Goal: Task Accomplishment & Management: Manage account settings

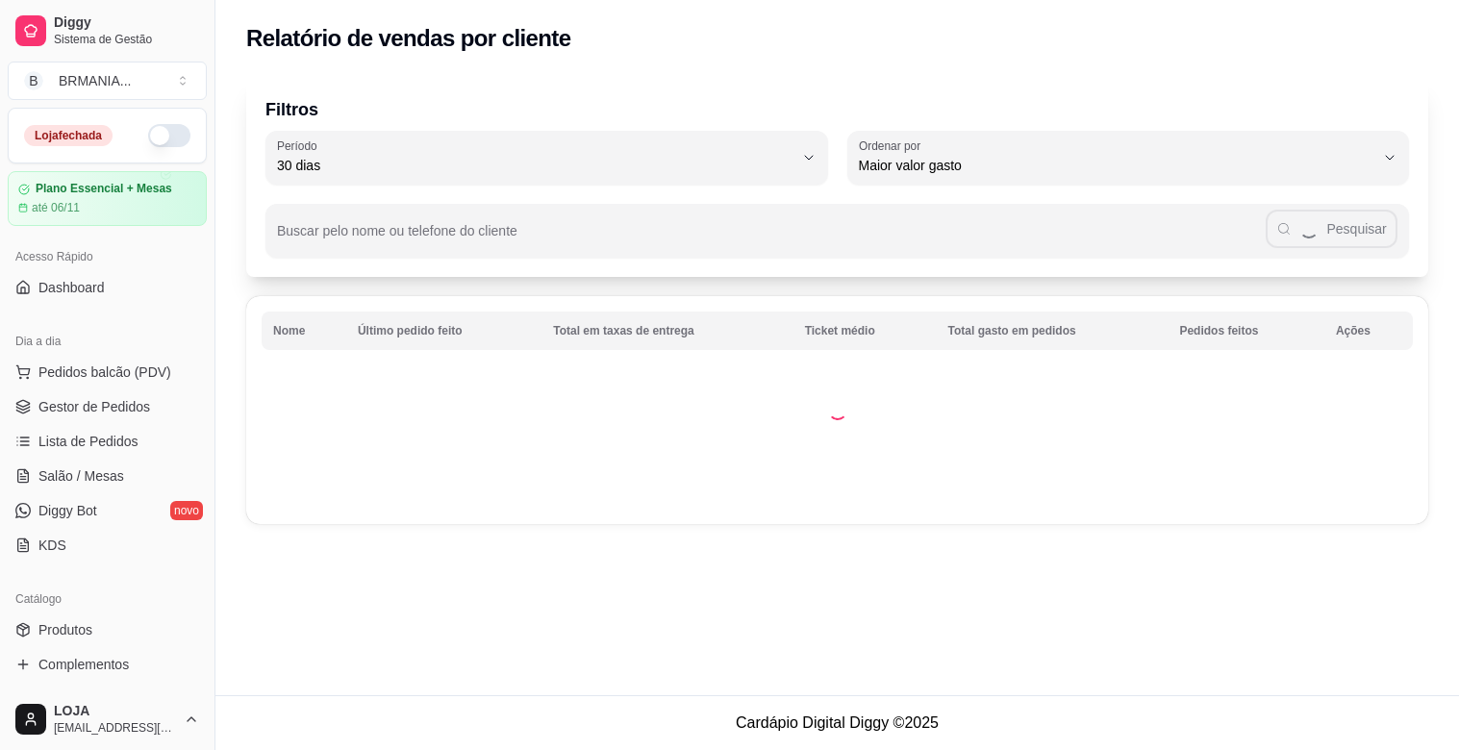
select select "30"
select select "HIGHEST_TOTAL_SPENT_WITH_ORDERS"
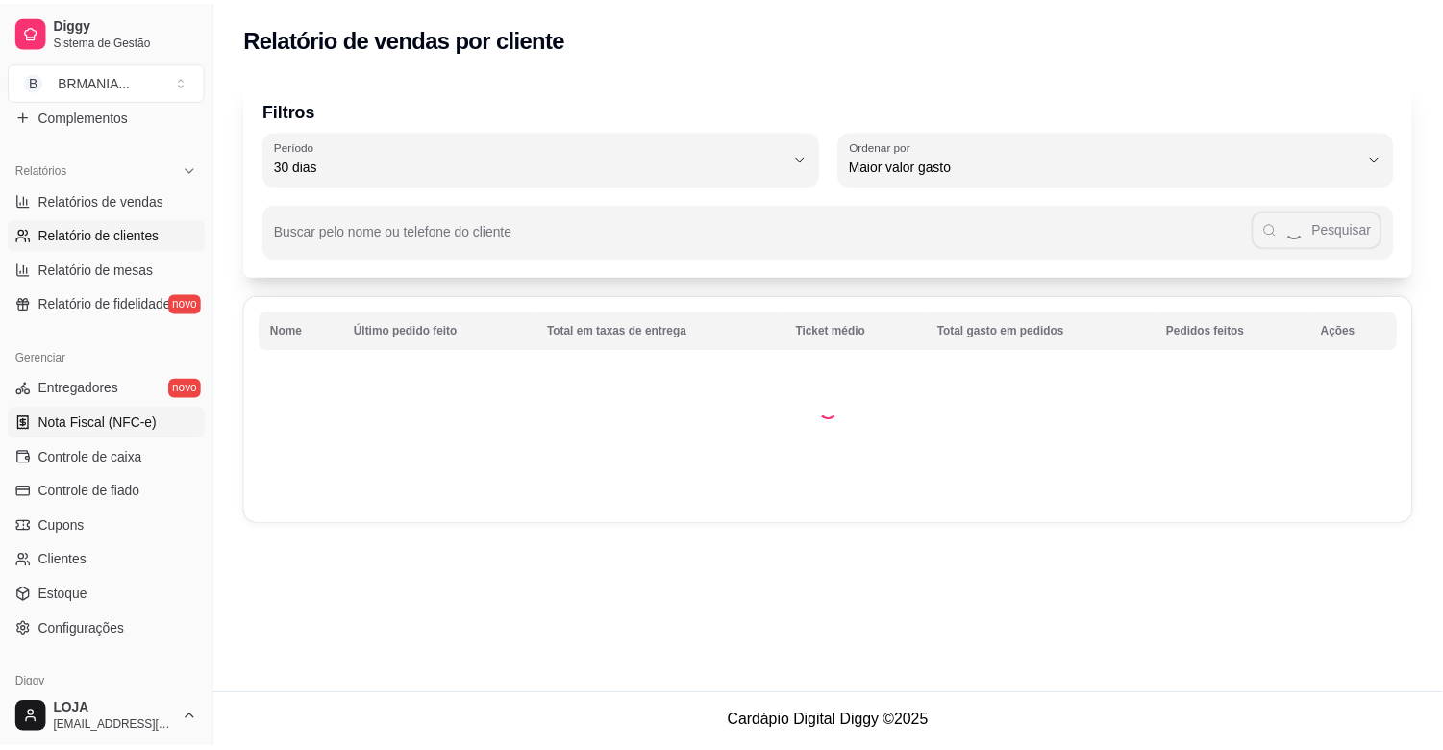
scroll to position [542, 0]
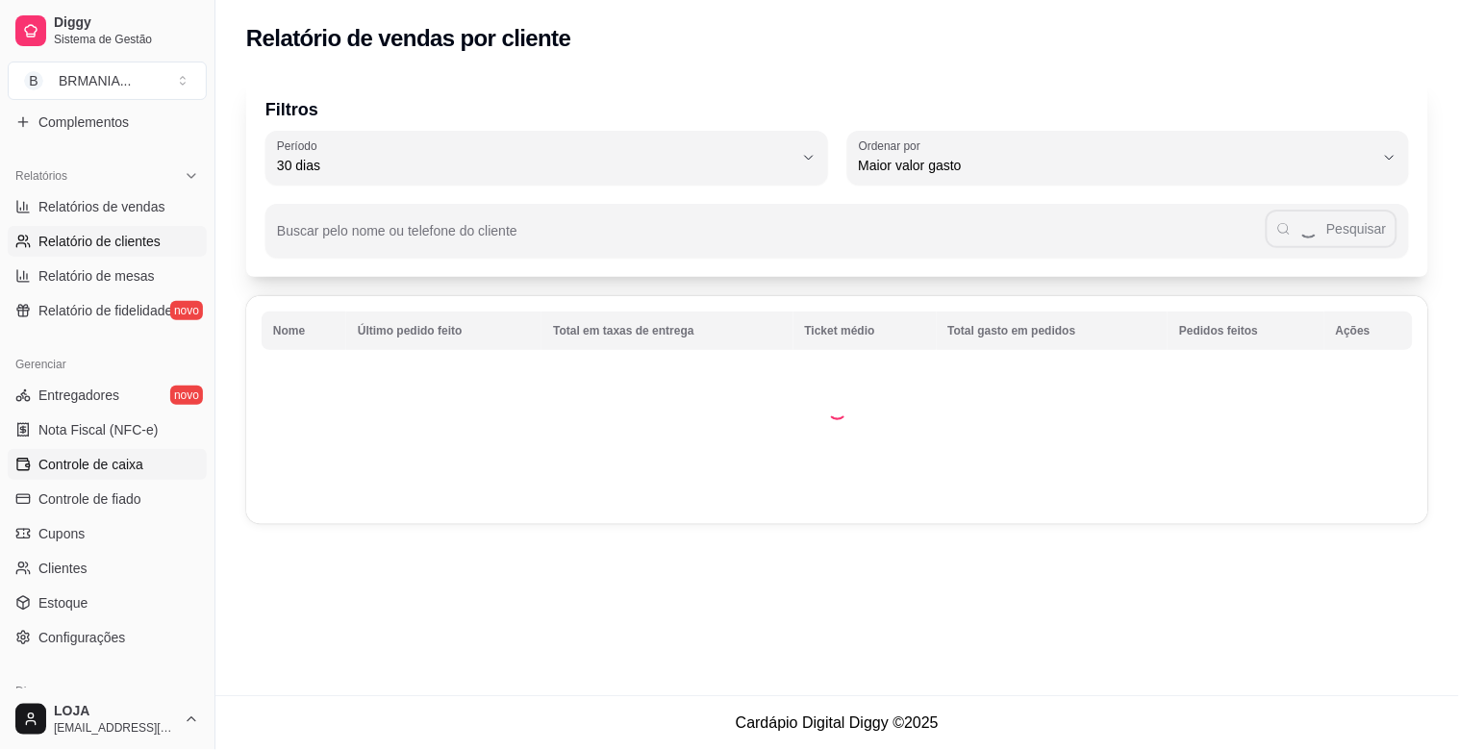
click at [142, 459] on link "Controle de caixa" at bounding box center [107, 464] width 199 height 31
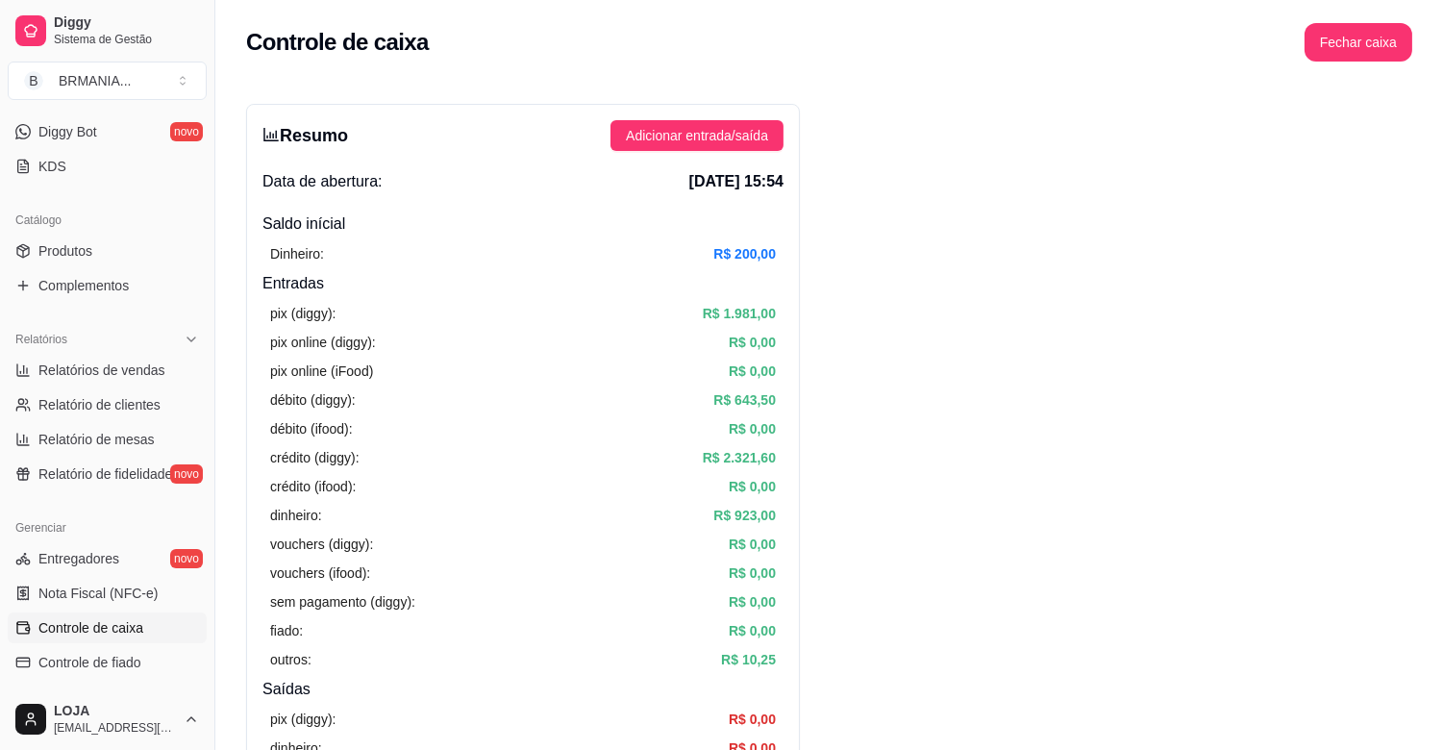
scroll to position [362, 0]
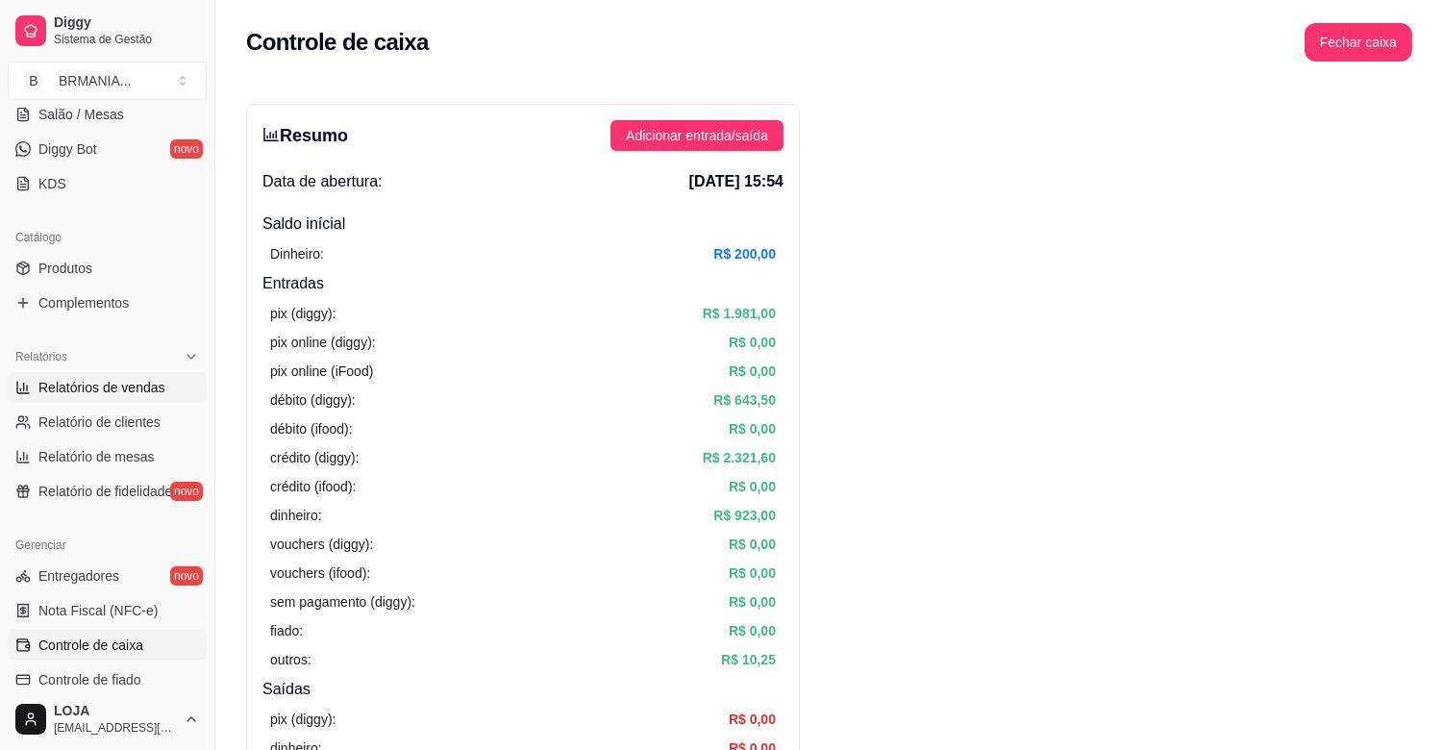
click at [148, 392] on span "Relatórios de vendas" at bounding box center [101, 387] width 127 height 19
select select "ALL"
select select "0"
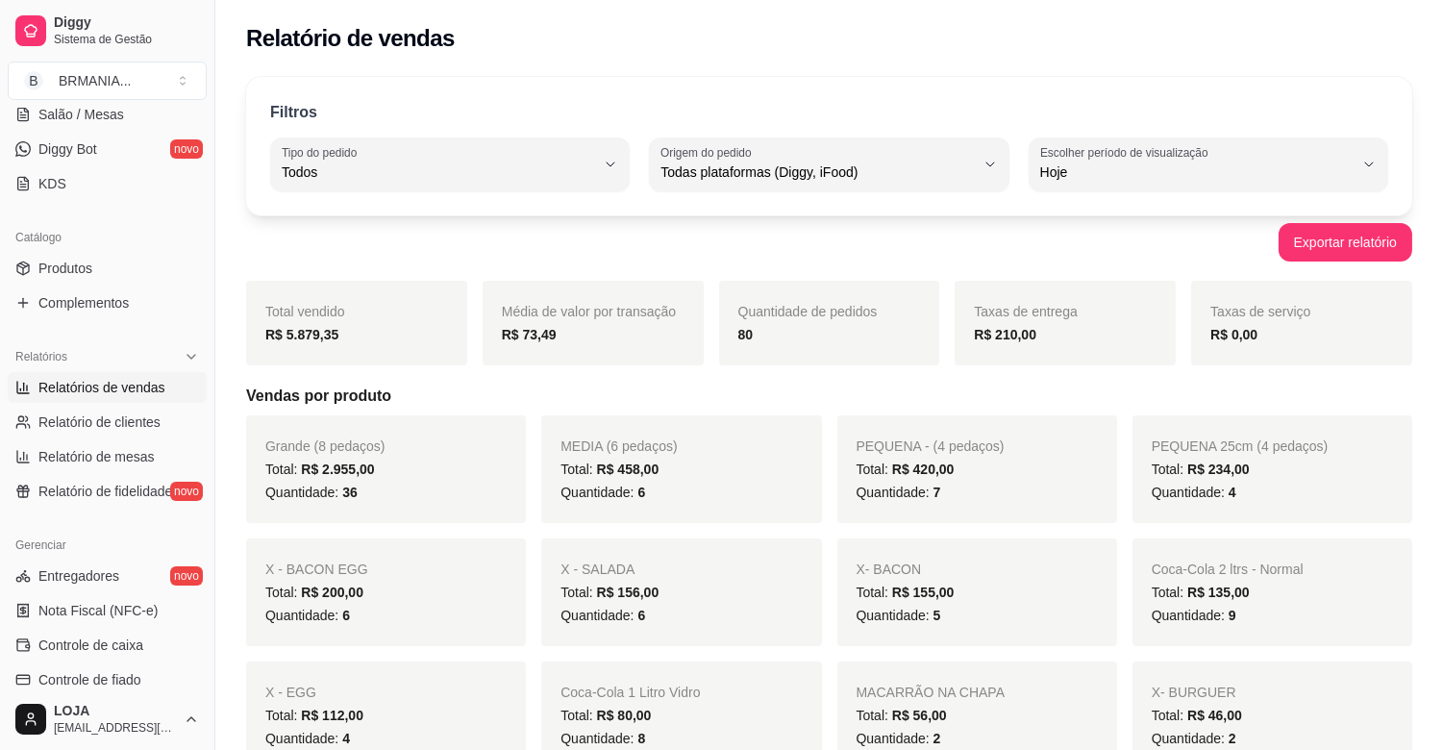
drag, startPoint x: 218, startPoint y: 434, endPoint x: 223, endPoint y: 464, distance: 31.1
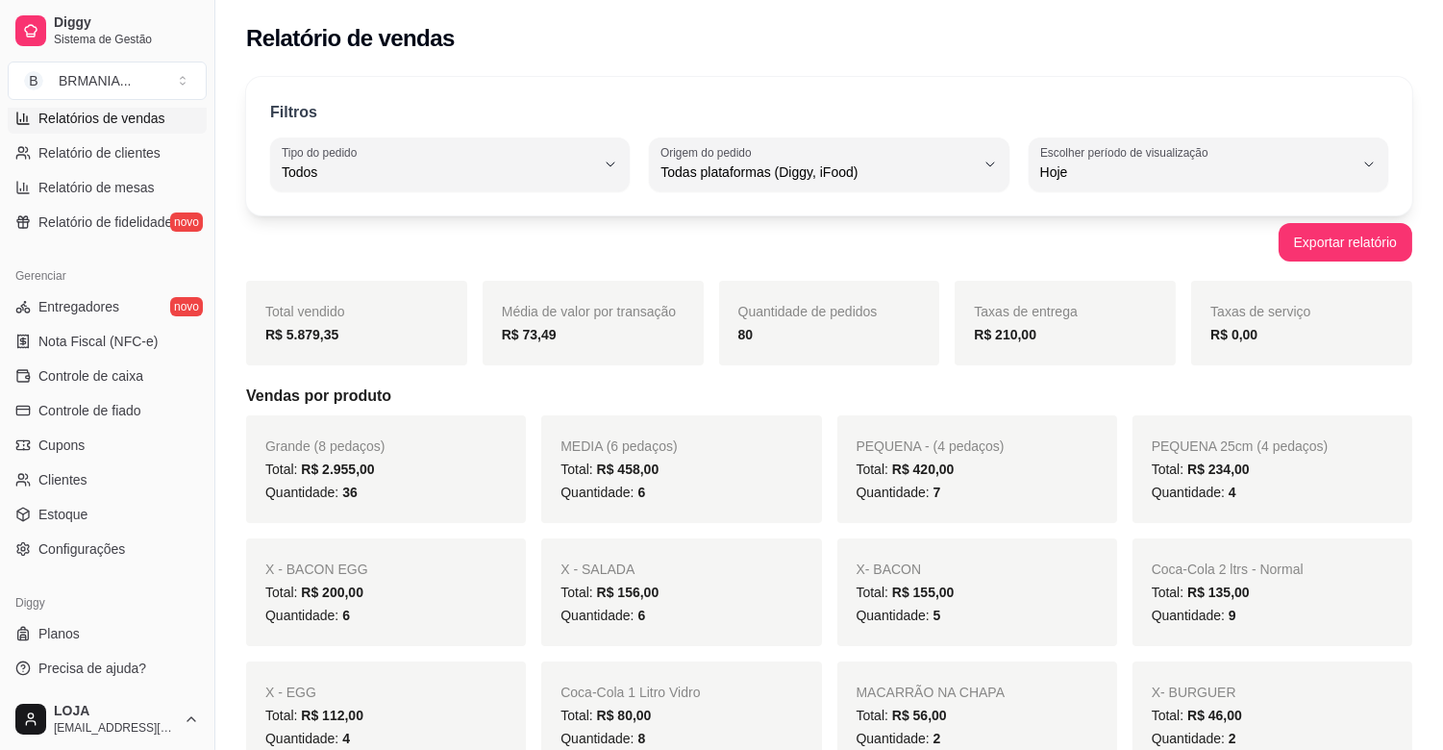
scroll to position [633, 0]
click at [151, 379] on link "Controle de caixa" at bounding box center [107, 374] width 199 height 31
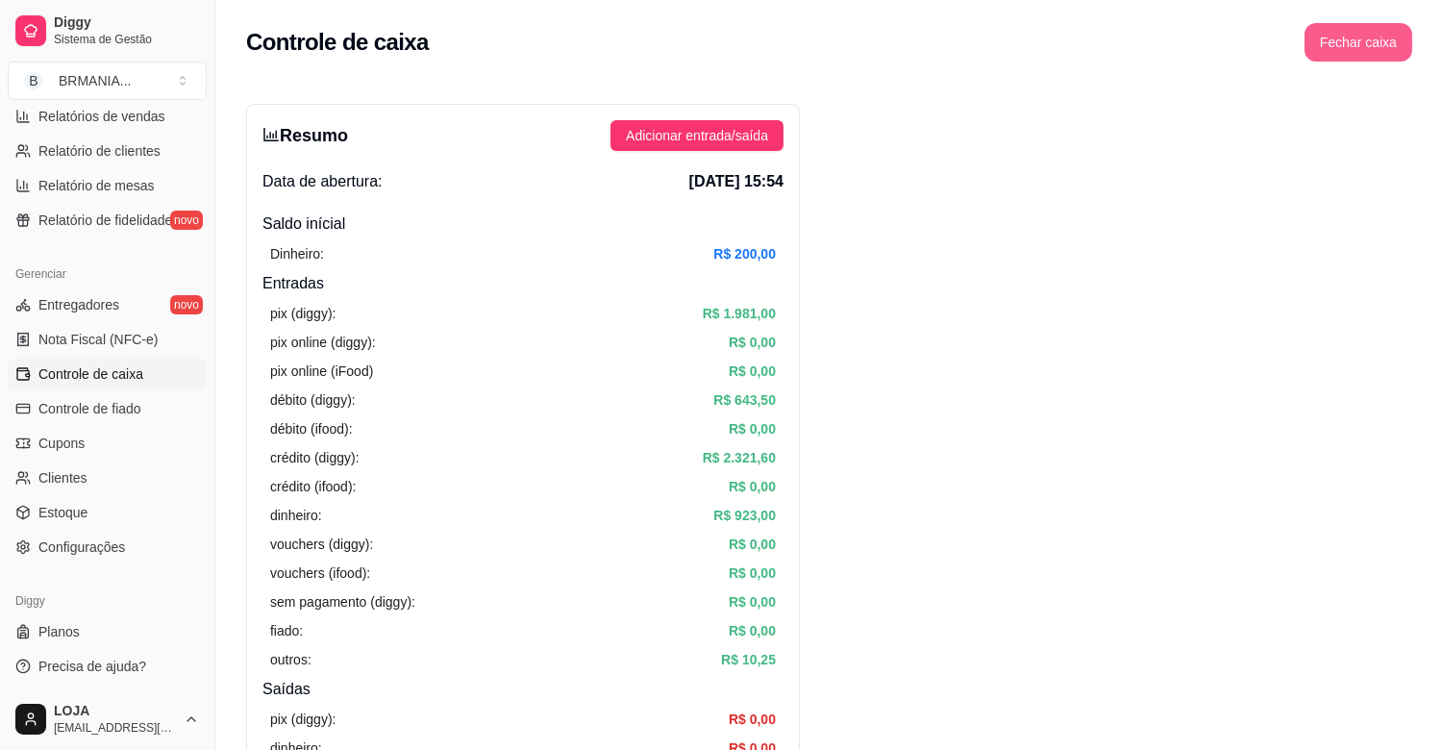
click at [1378, 34] on button "Fechar caixa" at bounding box center [1359, 42] width 108 height 38
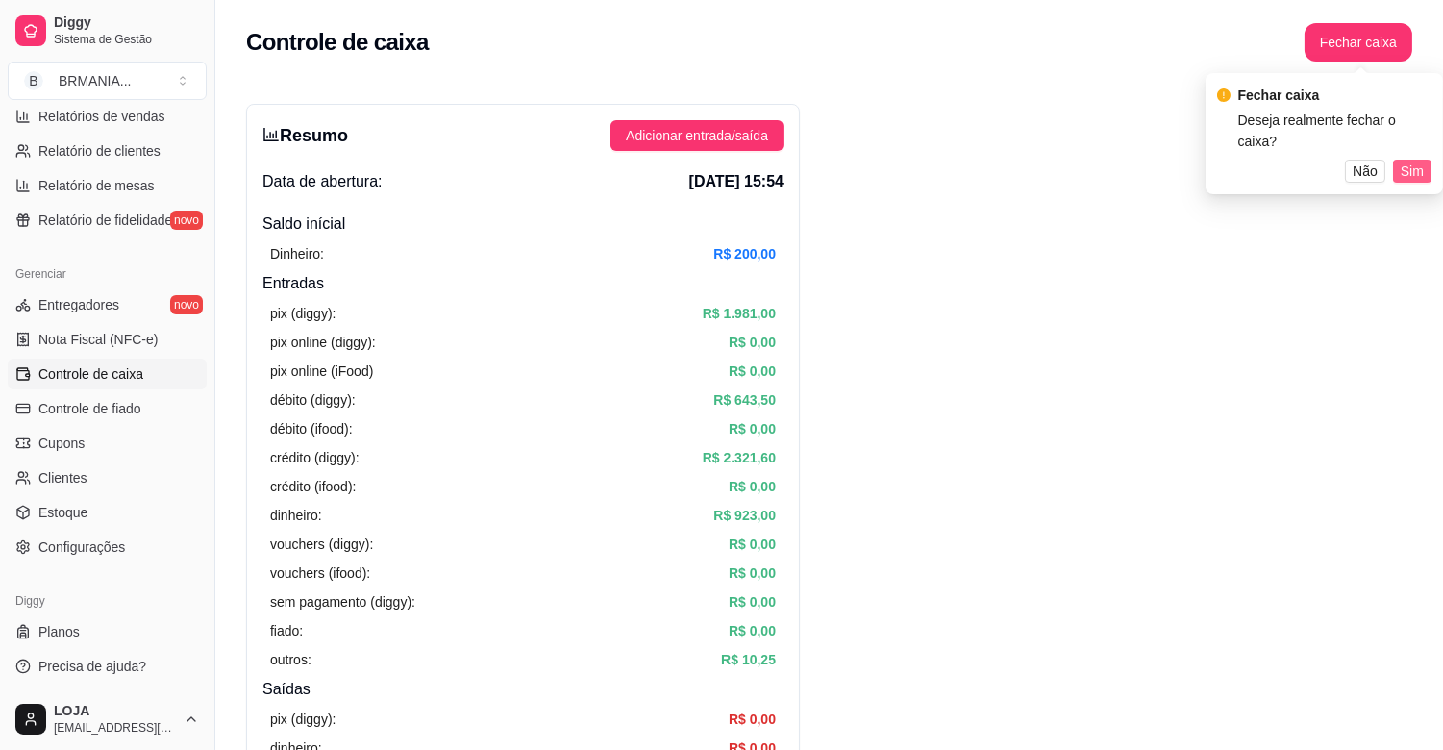
click at [1413, 161] on span "Sim" at bounding box center [1412, 171] width 23 height 21
